Goal: Task Accomplishment & Management: Use online tool/utility

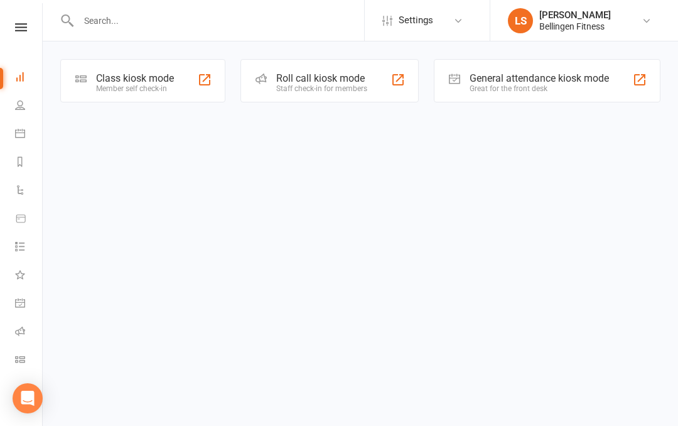
click at [33, 82] on link "Dashboard" at bounding box center [29, 78] width 28 height 28
click at [35, 25] on link at bounding box center [21, 27] width 45 height 8
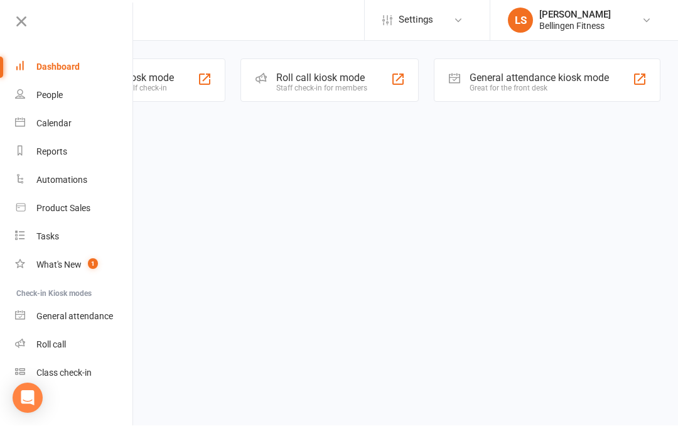
click at [84, 313] on div "General attendance" at bounding box center [74, 316] width 77 height 10
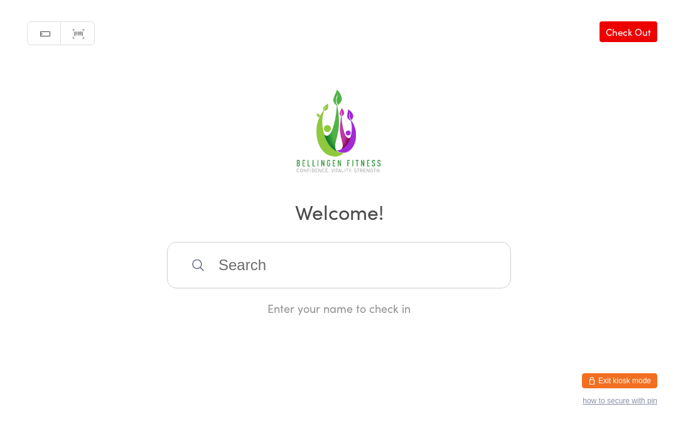
click at [465, 254] on input "search" at bounding box center [339, 265] width 344 height 46
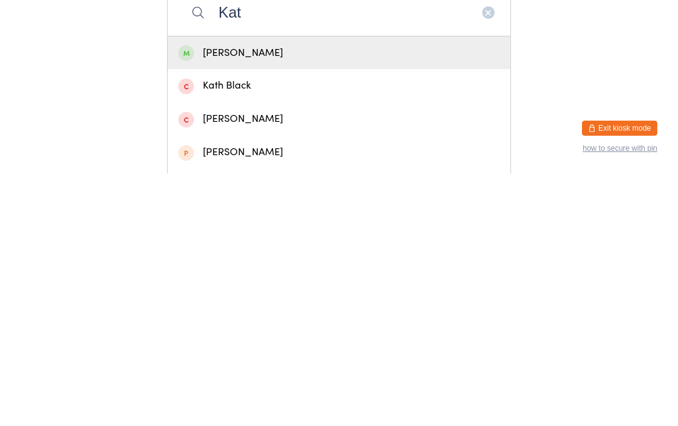
type input "Kat"
click at [279, 289] on div "Katy Jones" at bounding box center [339, 305] width 343 height 33
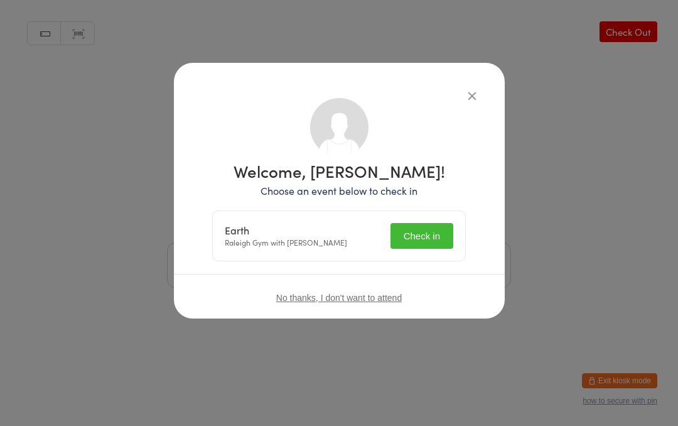
click at [440, 241] on button "Check in" at bounding box center [422, 236] width 63 height 26
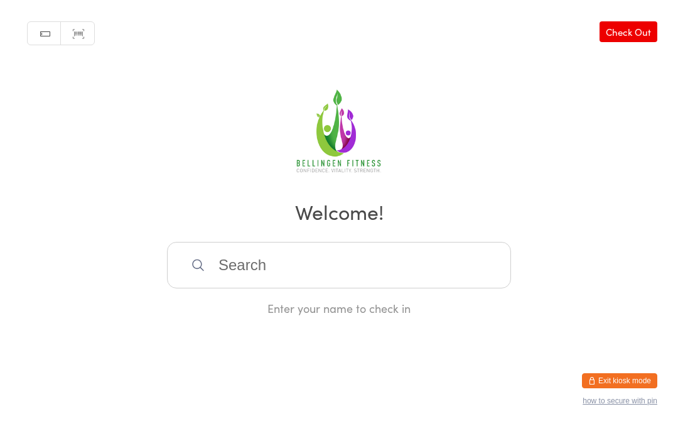
click at [317, 278] on input "search" at bounding box center [339, 265] width 344 height 46
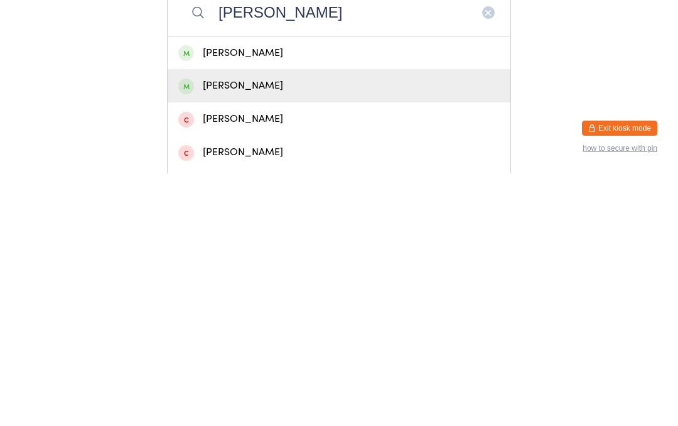
type input "Alisha b"
click at [268, 330] on div "Alisha Burgess" at bounding box center [339, 338] width 322 height 17
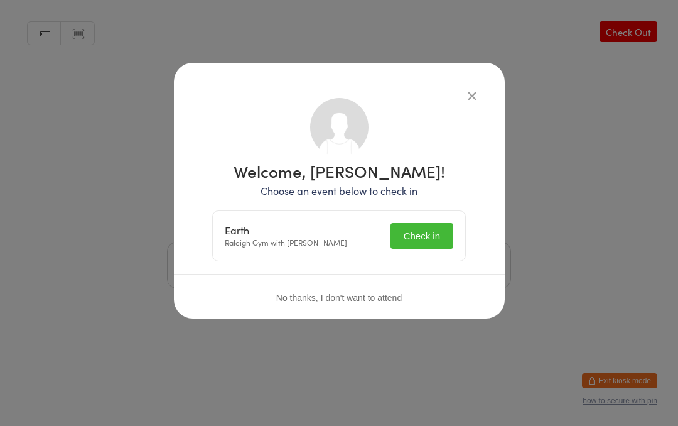
click at [426, 225] on button "Check in" at bounding box center [422, 236] width 63 height 26
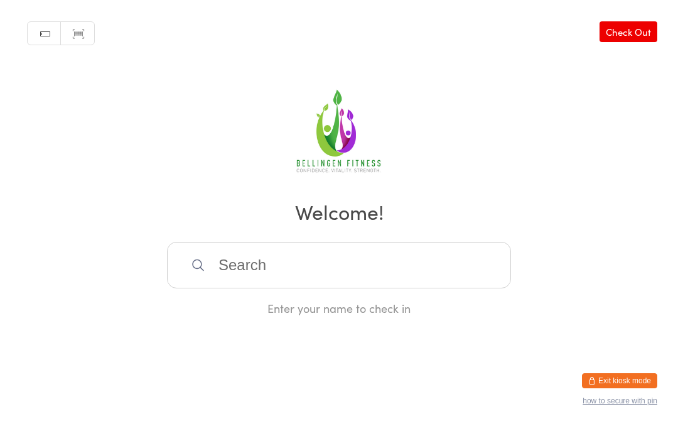
click at [297, 277] on input "search" at bounding box center [339, 265] width 344 height 46
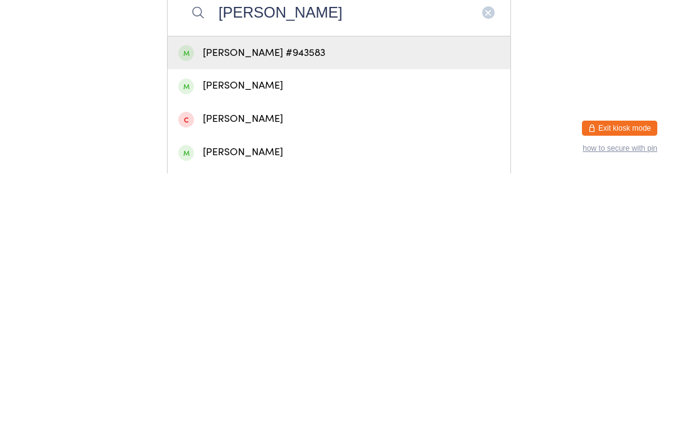
type input "Grace pitt"
click at [288, 297] on div "Grace Pitt #943583" at bounding box center [339, 305] width 322 height 17
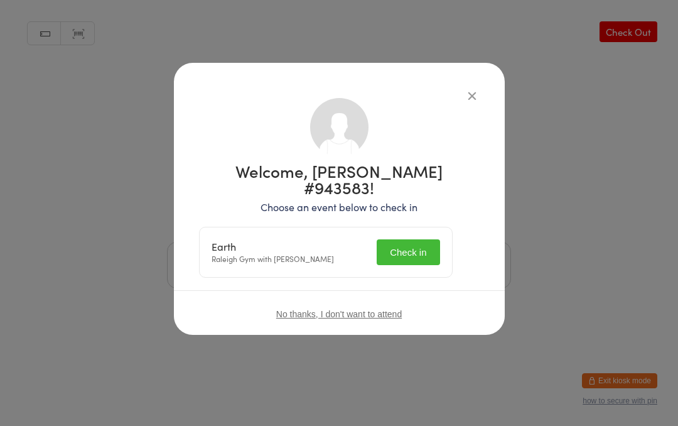
click at [418, 239] on button "Check in" at bounding box center [408, 252] width 63 height 26
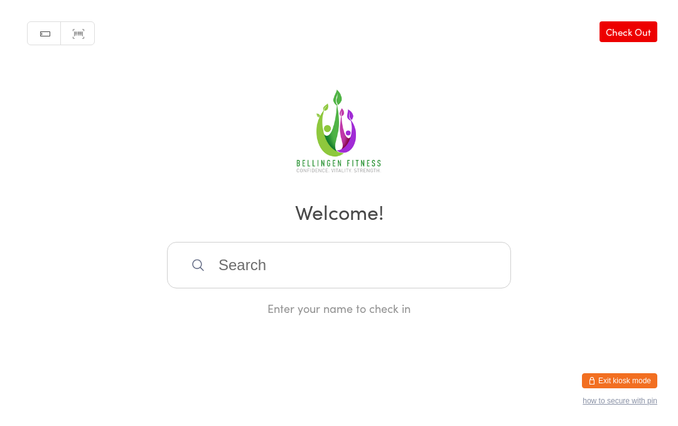
click at [246, 264] on input "search" at bounding box center [339, 265] width 344 height 46
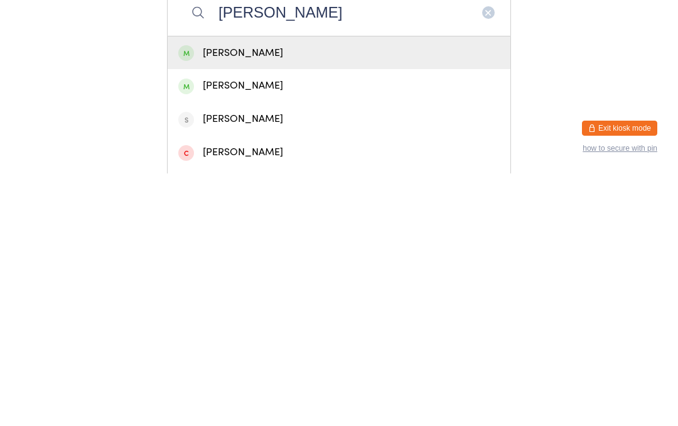
type input "Kerry"
click at [279, 330] on div "KERRY FERNIE" at bounding box center [339, 338] width 322 height 17
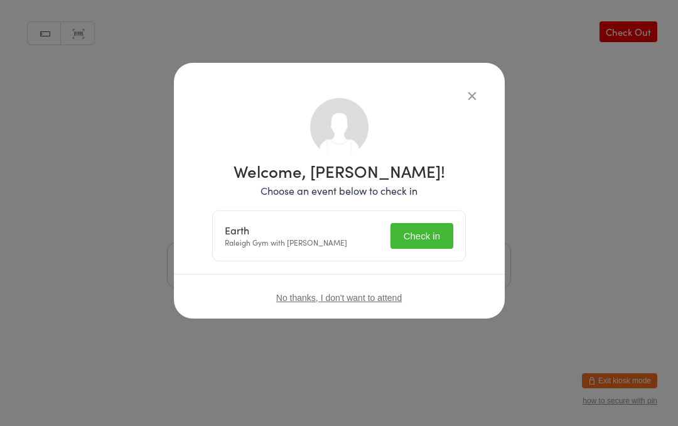
click at [434, 245] on button "Check in" at bounding box center [422, 236] width 63 height 26
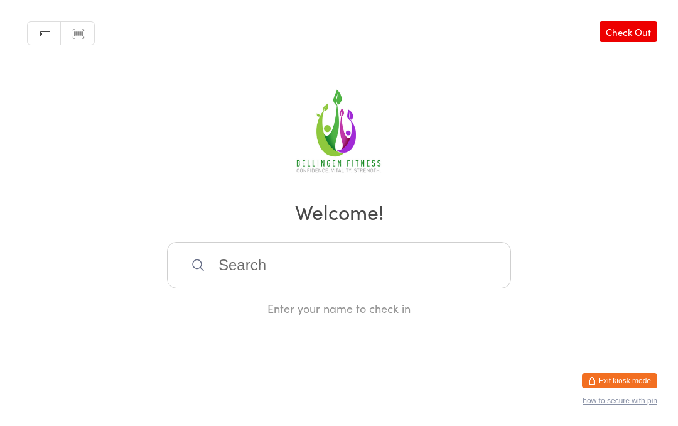
click at [252, 271] on input "search" at bounding box center [339, 265] width 344 height 46
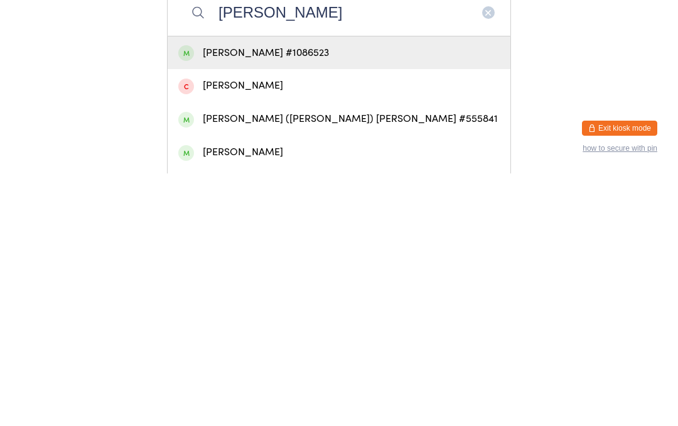
type input "Rodgers"
click at [217, 297] on div "Louise Rodgers #1086523" at bounding box center [339, 305] width 322 height 17
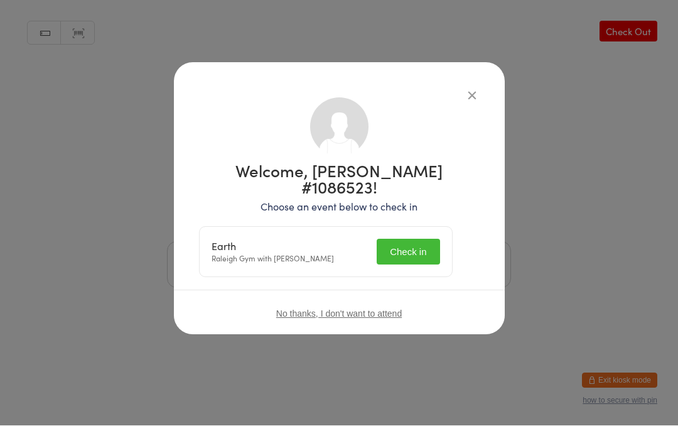
click at [426, 239] on button "Check in" at bounding box center [408, 252] width 63 height 26
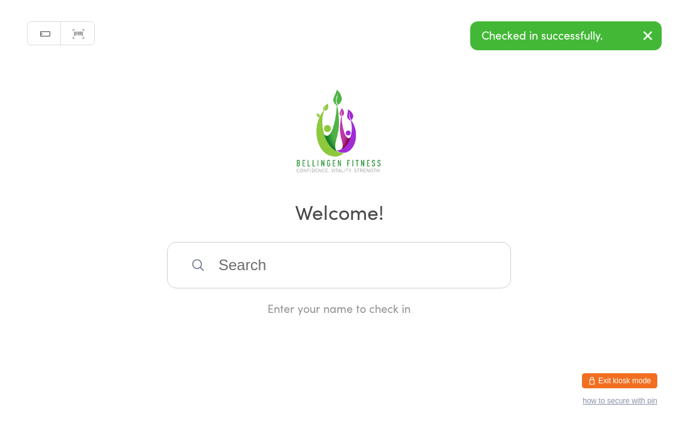
click at [318, 269] on input "search" at bounding box center [339, 265] width 344 height 46
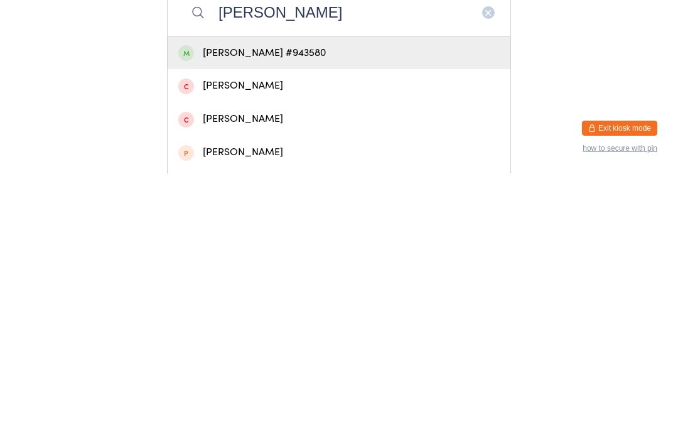
type input "Jhade"
click at [295, 297] on div "Jhade Godden #943580" at bounding box center [339, 305] width 322 height 17
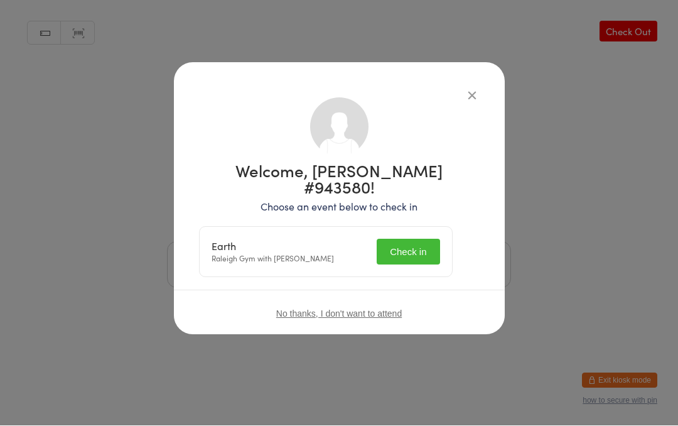
click at [427, 239] on button "Check in" at bounding box center [408, 252] width 63 height 26
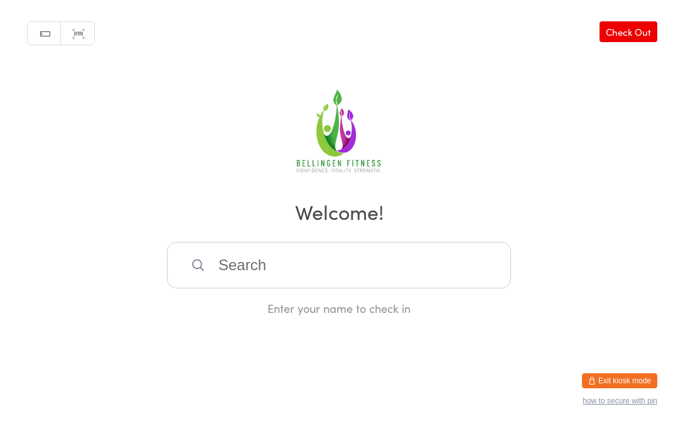
click at [316, 282] on input "search" at bounding box center [339, 265] width 344 height 46
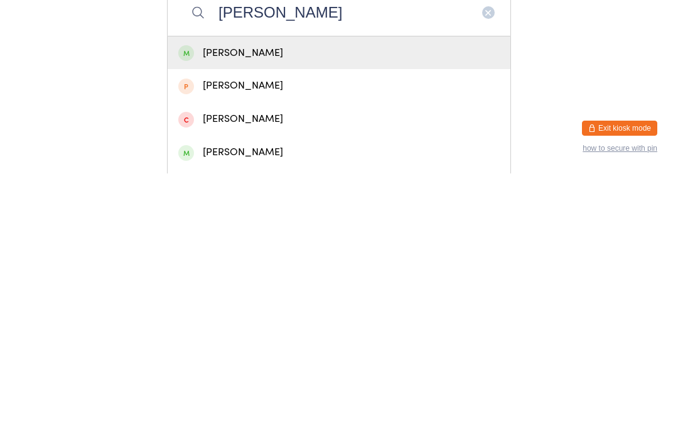
type input "Johnston"
click at [302, 297] on div "Michael Johnston" at bounding box center [339, 305] width 322 height 17
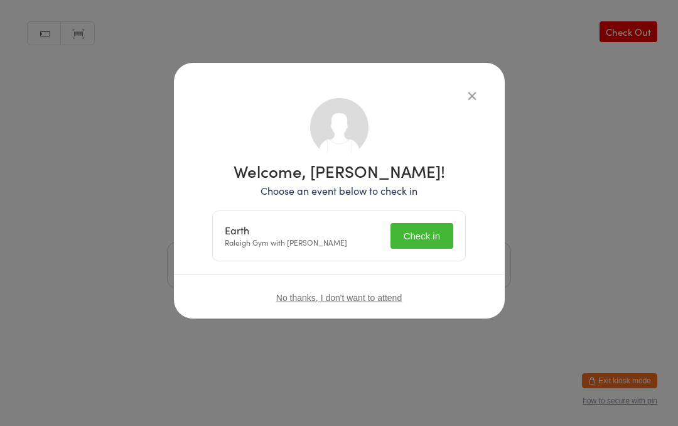
click at [435, 241] on button "Check in" at bounding box center [422, 236] width 63 height 26
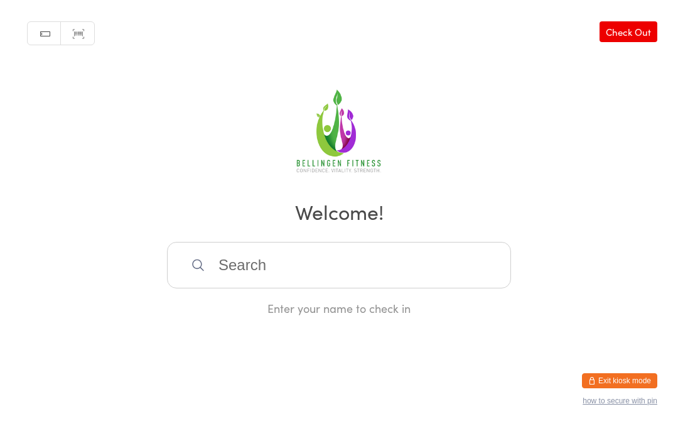
click at [249, 272] on input "search" at bounding box center [339, 265] width 344 height 46
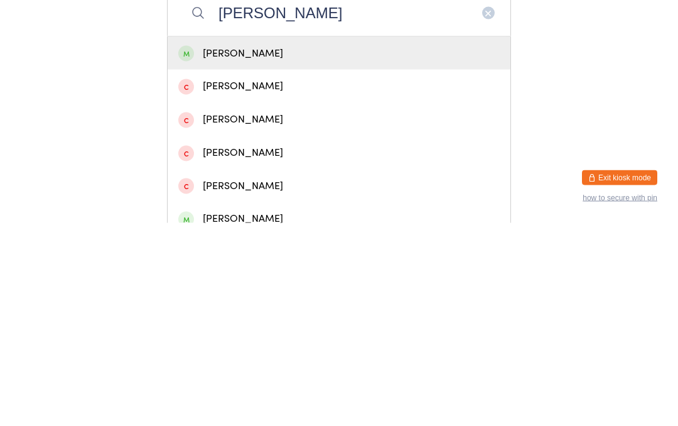
scroll to position [69, 0]
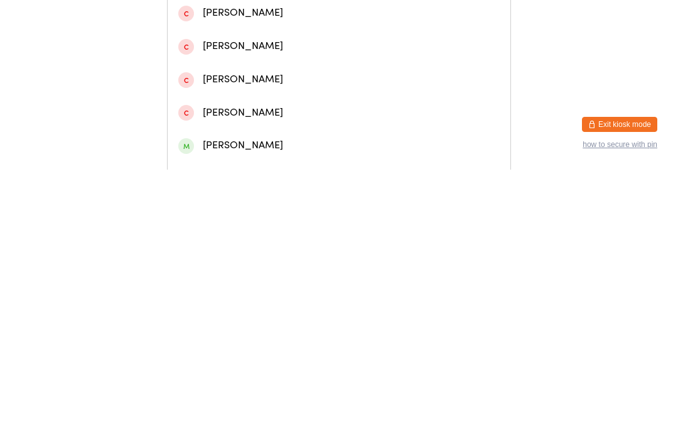
type input "Dave"
click at [250, 393] on div "Dave Northcott" at bounding box center [339, 401] width 322 height 17
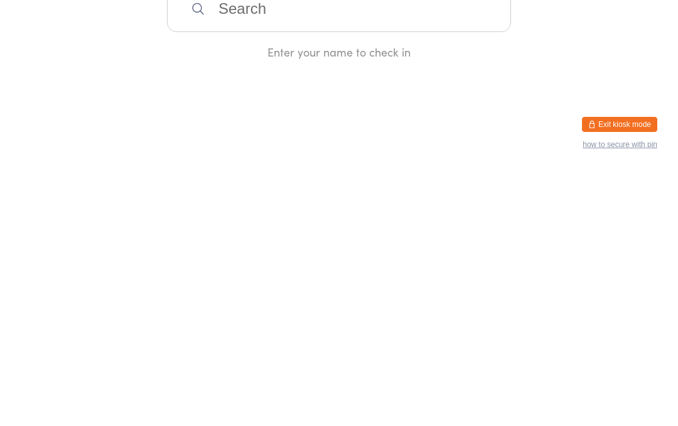
scroll to position [0, 0]
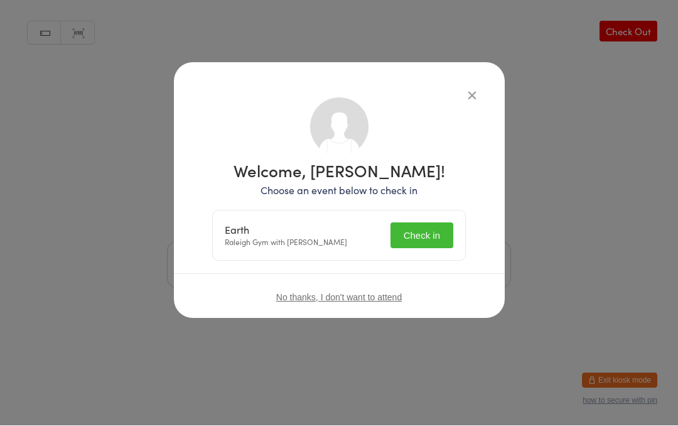
click at [418, 241] on button "Check in" at bounding box center [422, 236] width 63 height 26
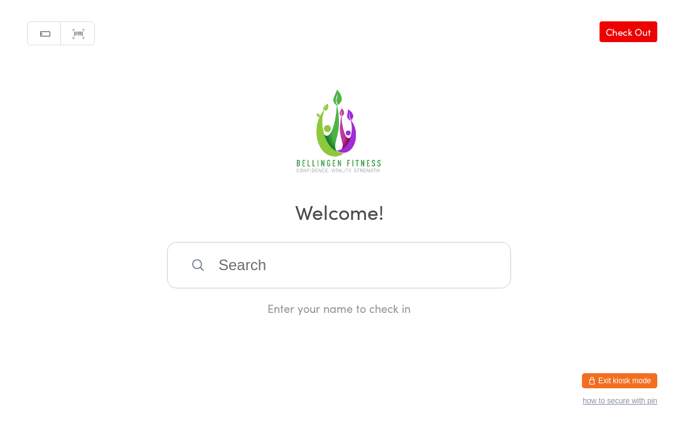
click at [430, 276] on input "search" at bounding box center [339, 265] width 344 height 46
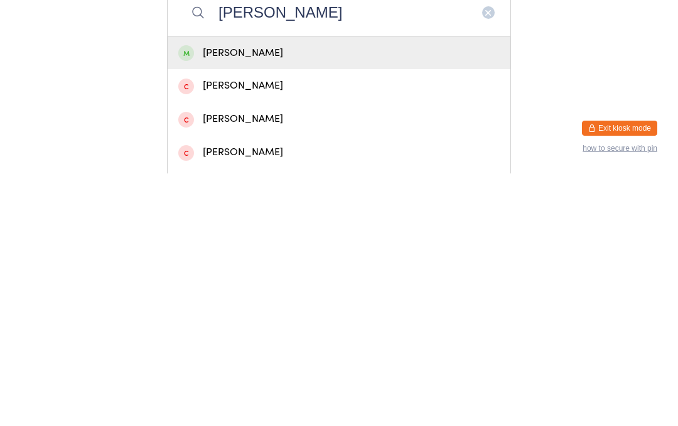
type input "Nicole Moore"
click at [208, 297] on div "Nicole Moore" at bounding box center [339, 305] width 322 height 17
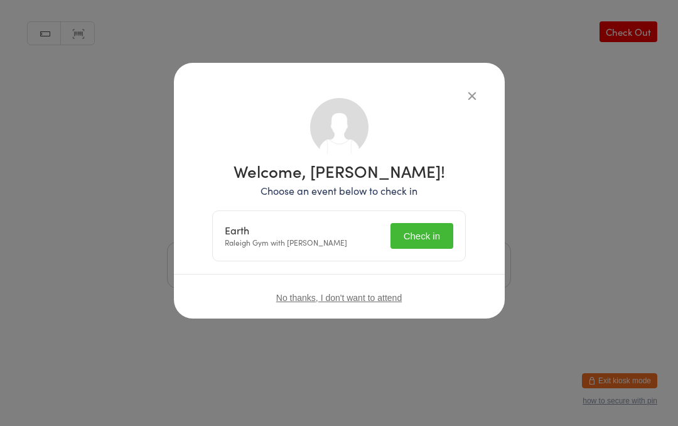
click at [414, 230] on button "Check in" at bounding box center [422, 236] width 63 height 26
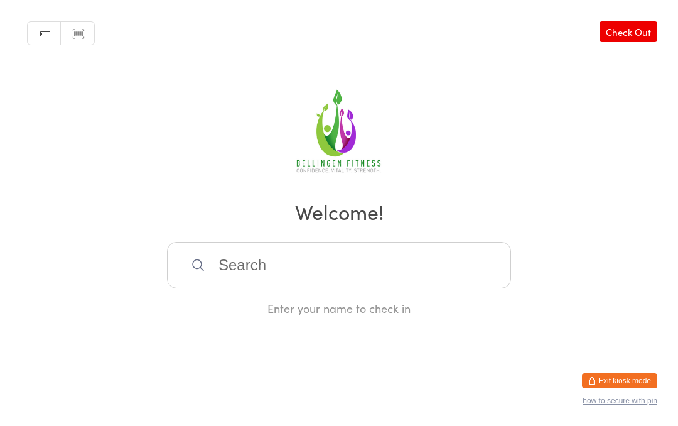
click at [254, 272] on input "search" at bounding box center [339, 265] width 344 height 46
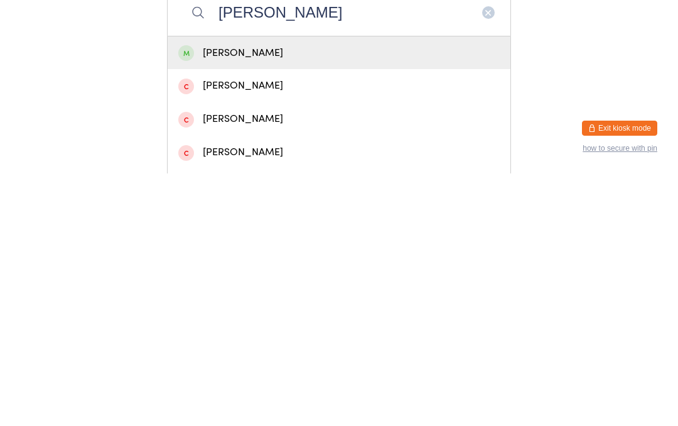
type input "Allan hezlett"
click at [256, 297] on div "Allan Hezlett" at bounding box center [339, 305] width 322 height 17
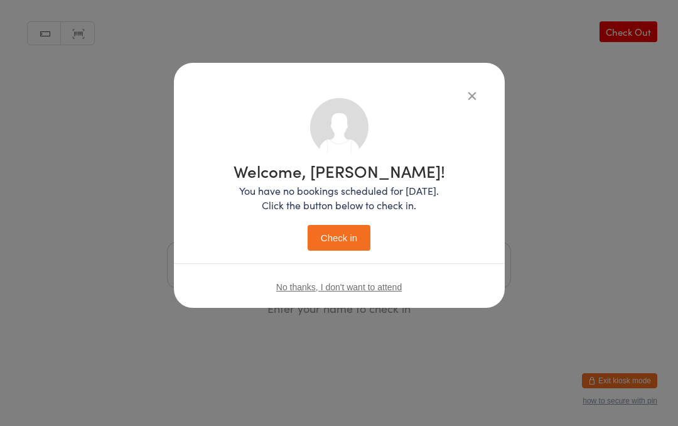
click at [355, 241] on button "Check in" at bounding box center [339, 238] width 63 height 26
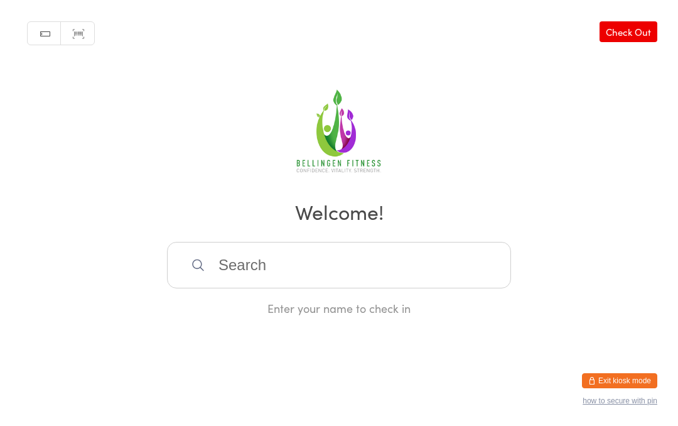
click at [317, 281] on input "search" at bounding box center [339, 265] width 344 height 46
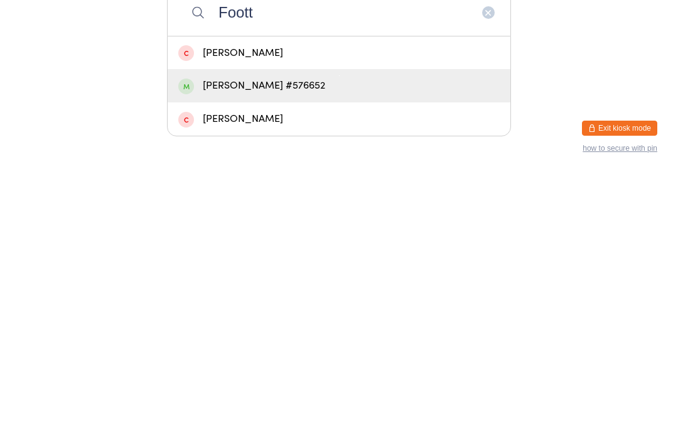
type input "Foott"
click at [323, 330] on div "Sophie Foott #576652" at bounding box center [339, 338] width 322 height 17
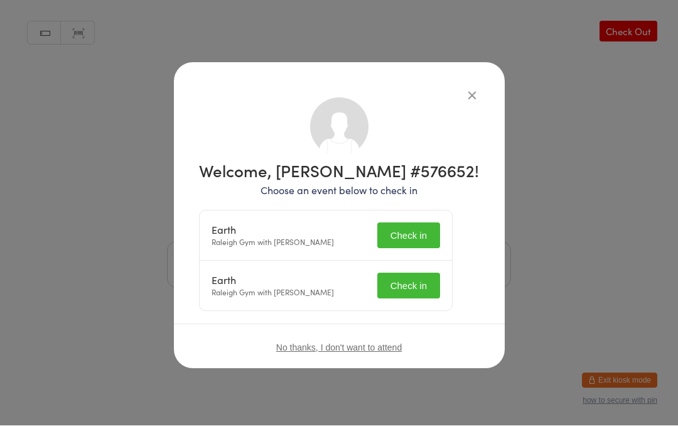
click at [431, 227] on button "Check in" at bounding box center [408, 236] width 63 height 26
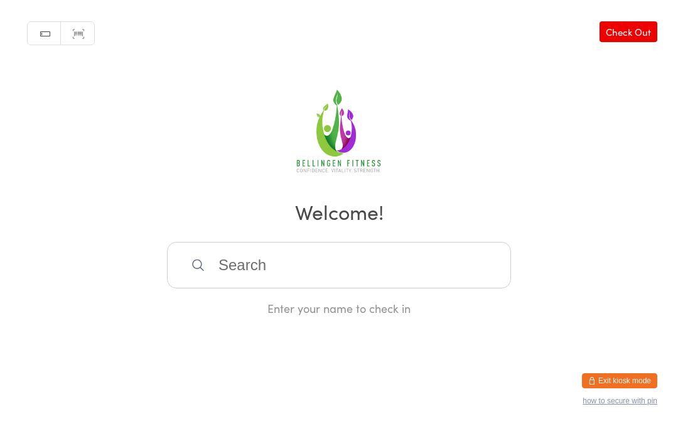
click at [218, 274] on input "search" at bounding box center [339, 265] width 344 height 46
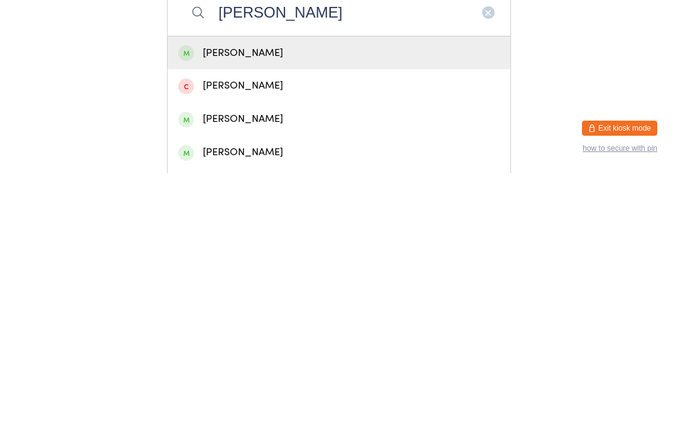
type input "Anna ba"
click at [288, 297] on div "Anna Barne" at bounding box center [339, 305] width 322 height 17
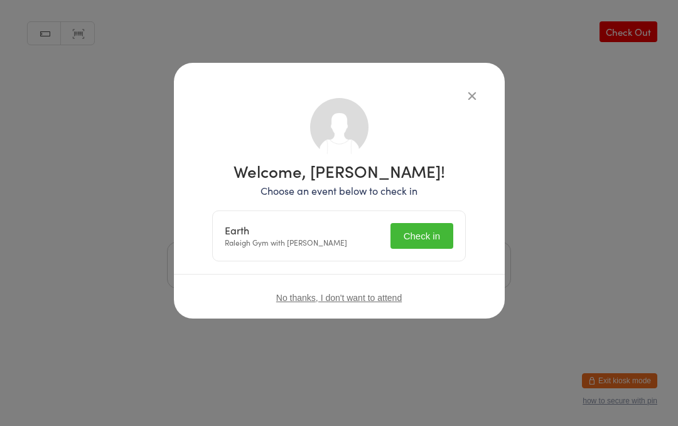
click at [428, 236] on button "Check in" at bounding box center [422, 236] width 63 height 26
